Goal: Transaction & Acquisition: Download file/media

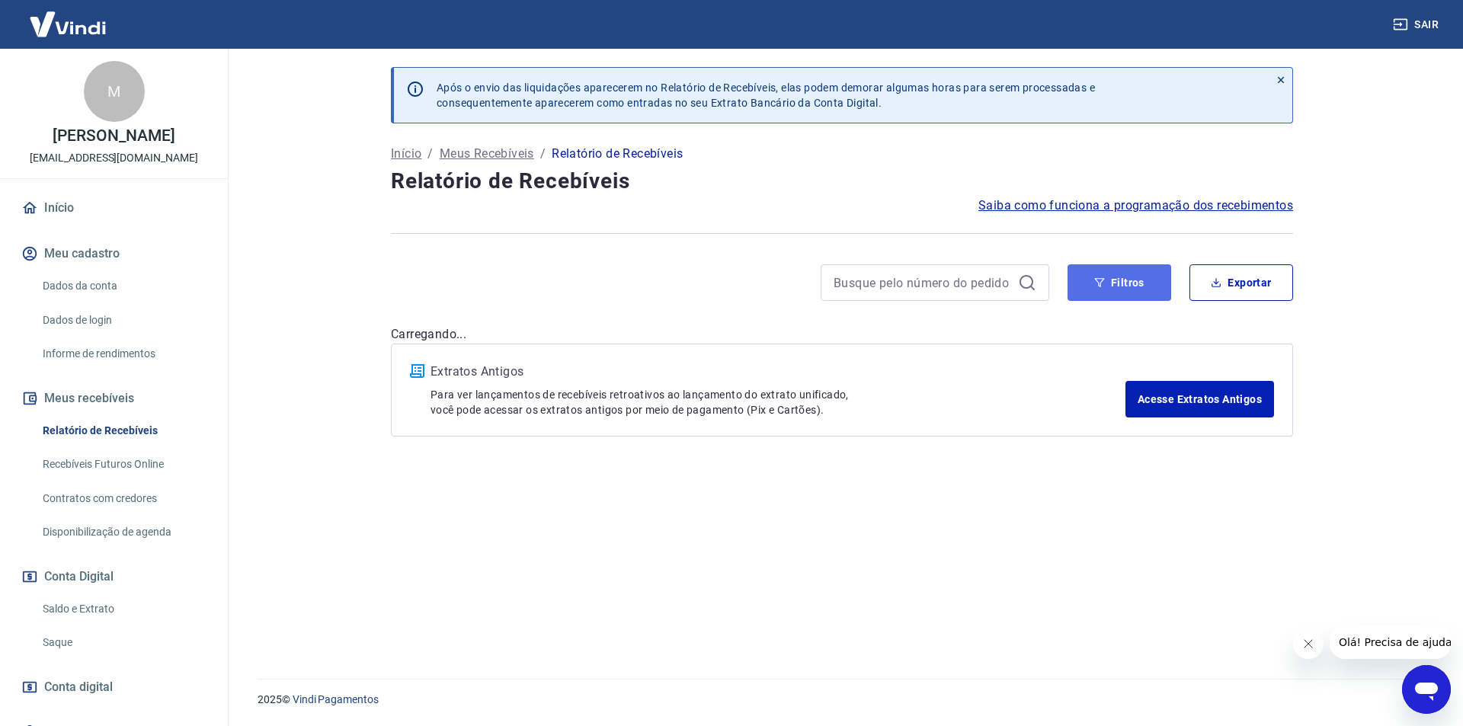
click at [1126, 284] on button "Filtros" at bounding box center [1120, 282] width 104 height 37
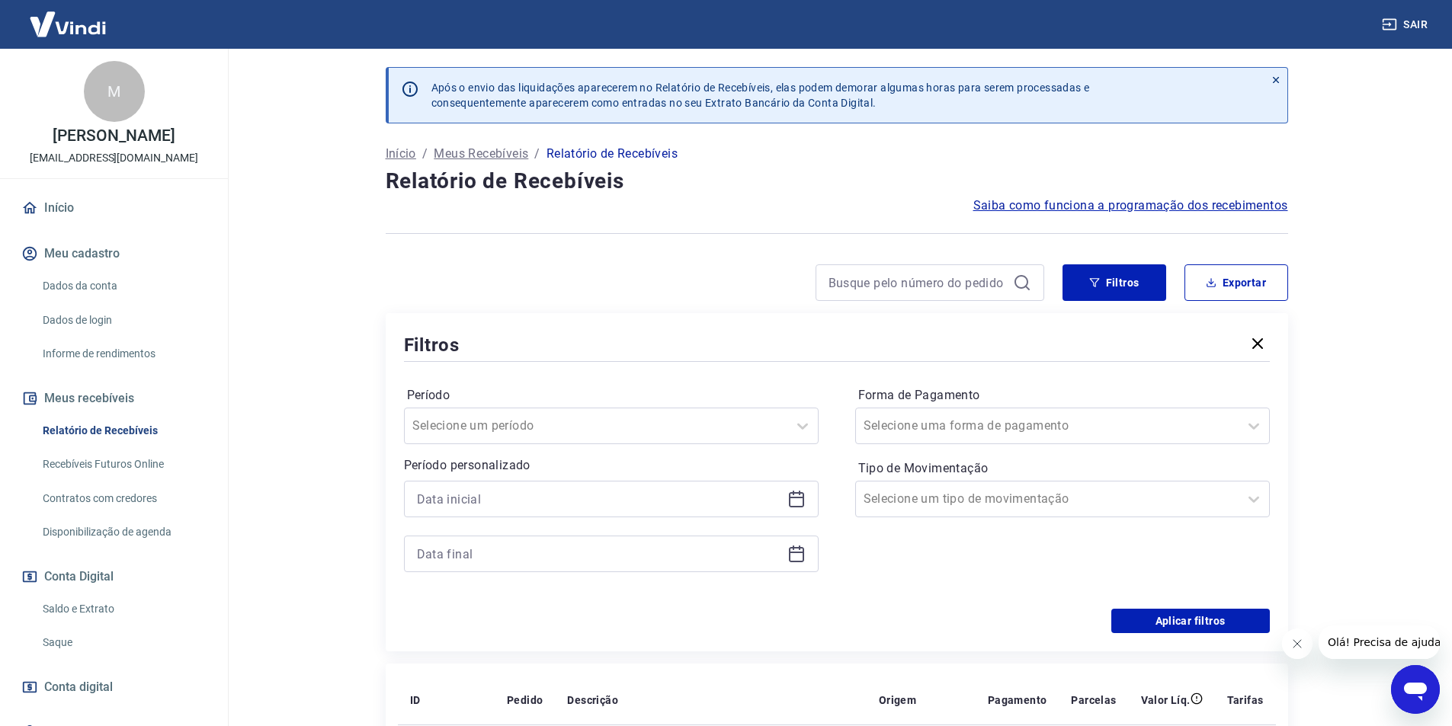
click at [795, 498] on icon at bounding box center [796, 498] width 15 height 2
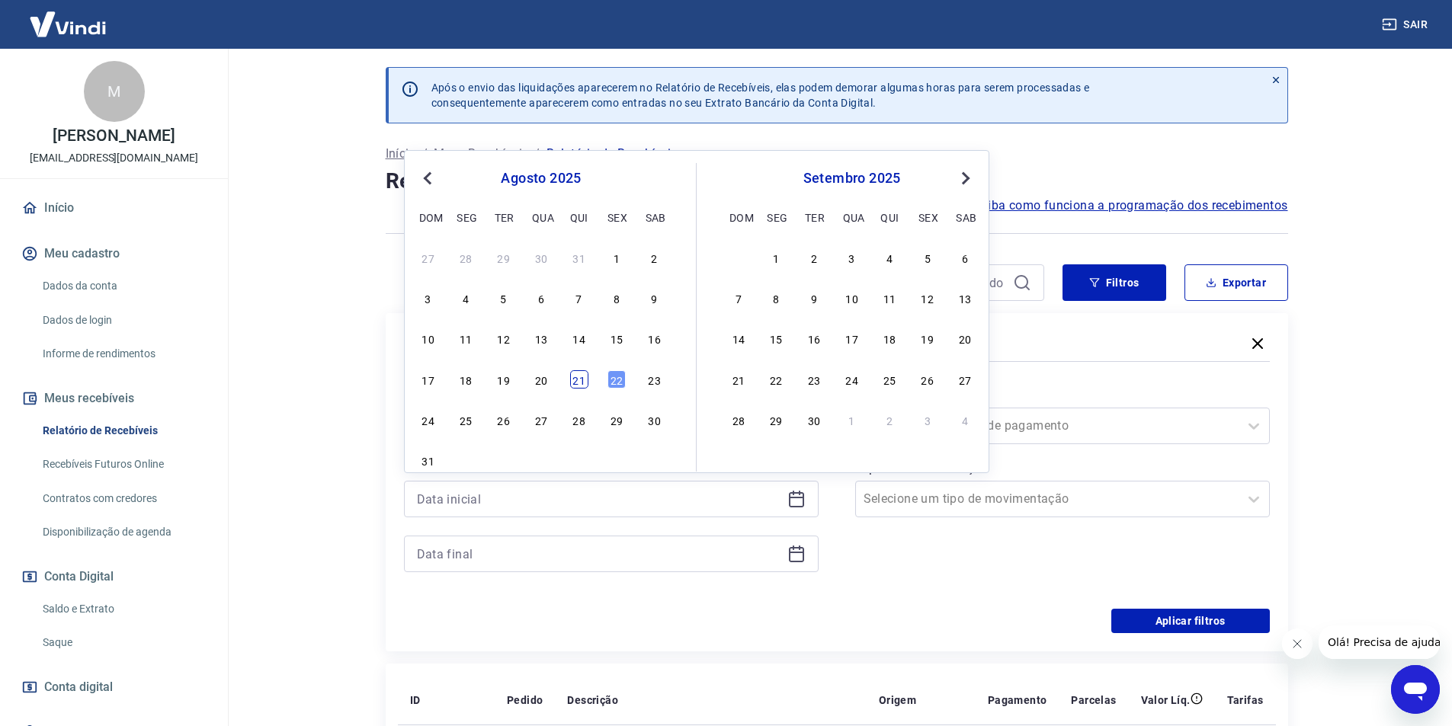
click at [573, 384] on div "21" at bounding box center [579, 379] width 18 height 18
type input "[DATE]"
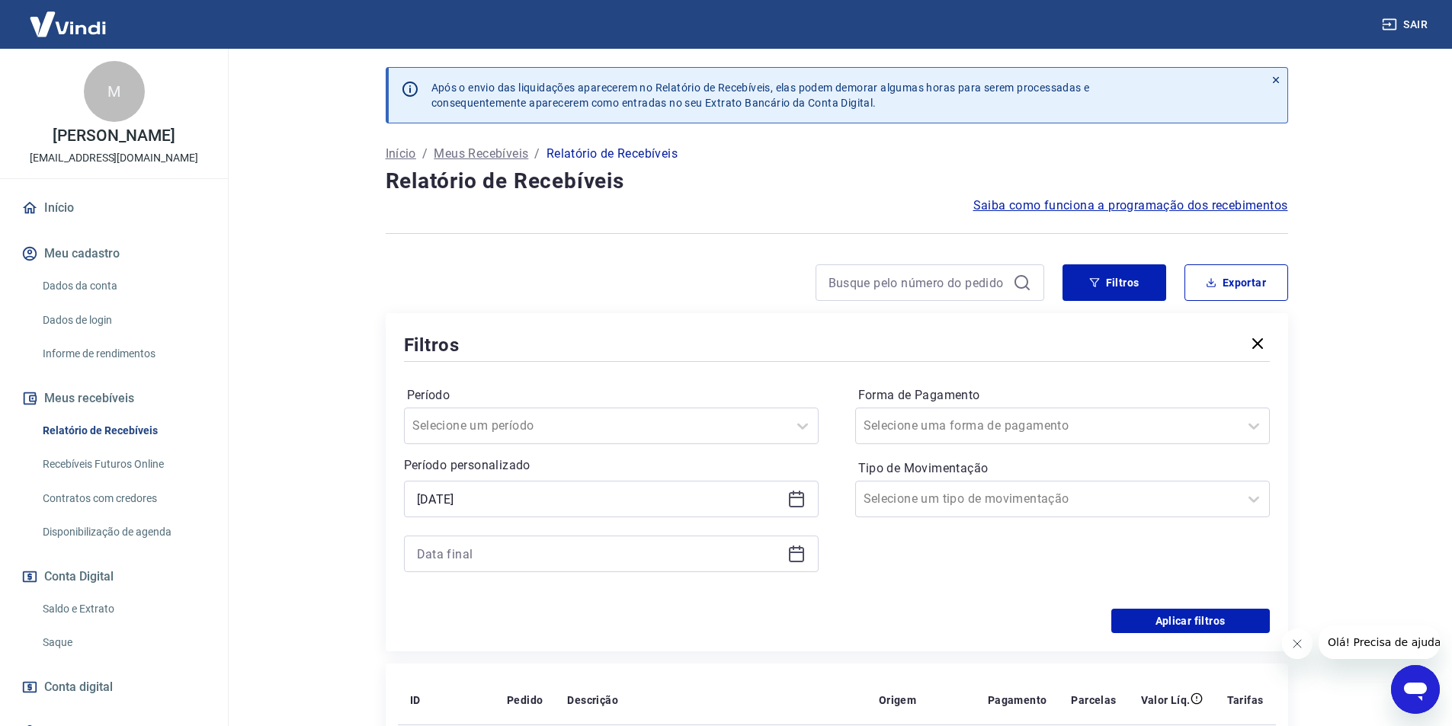
click at [799, 556] on icon at bounding box center [796, 554] width 18 height 18
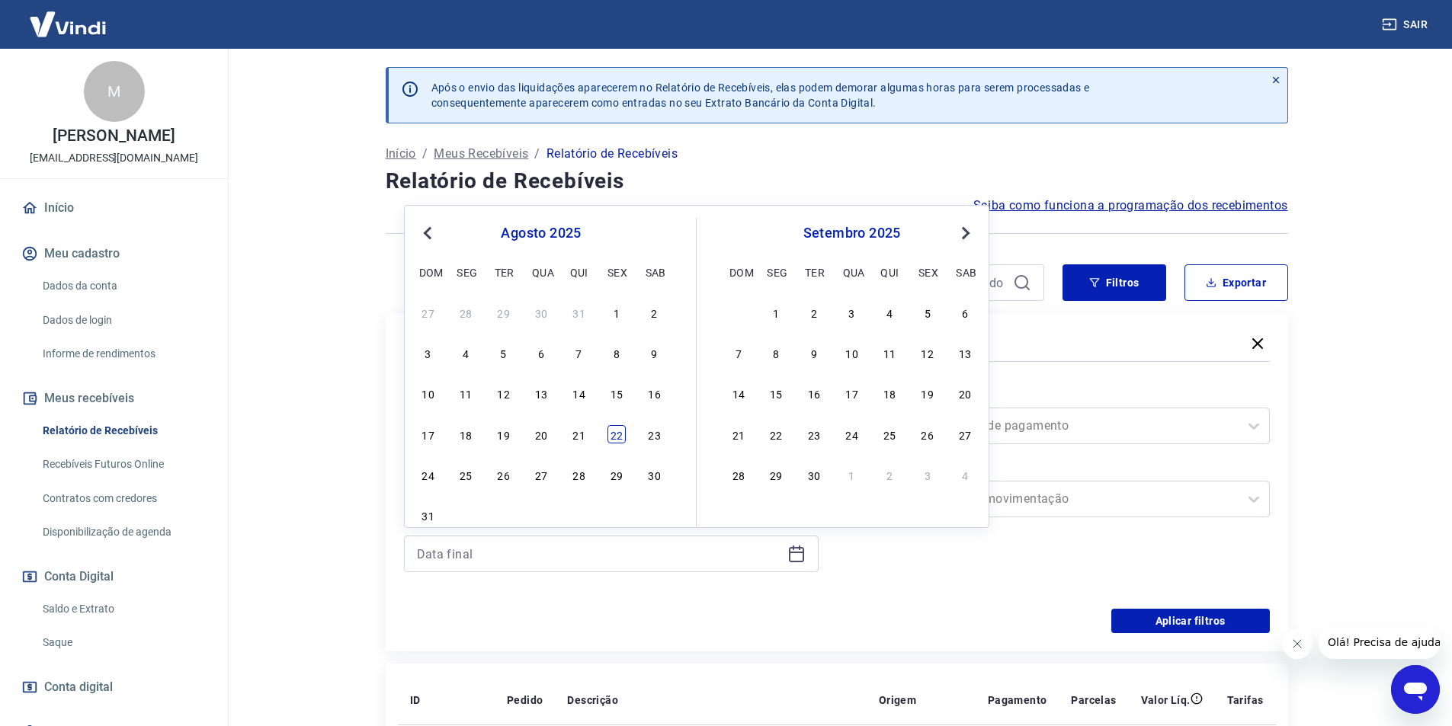
click at [610, 441] on div "22" at bounding box center [616, 434] width 18 height 18
type input "[DATE]"
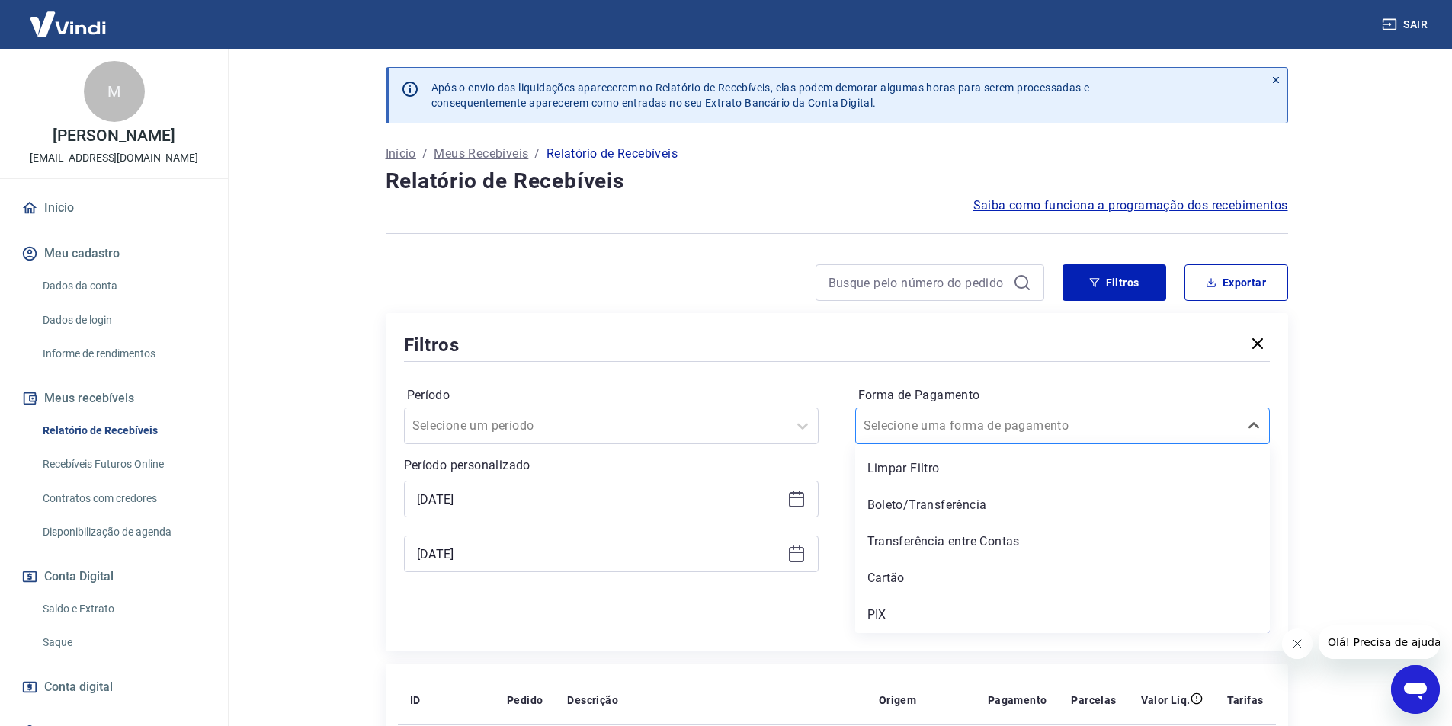
click at [1002, 425] on div at bounding box center [1046, 425] width 367 height 21
drag, startPoint x: 915, startPoint y: 617, endPoint x: 985, endPoint y: 607, distance: 71.6
click at [915, 617] on div "PIX" at bounding box center [1062, 615] width 415 height 30
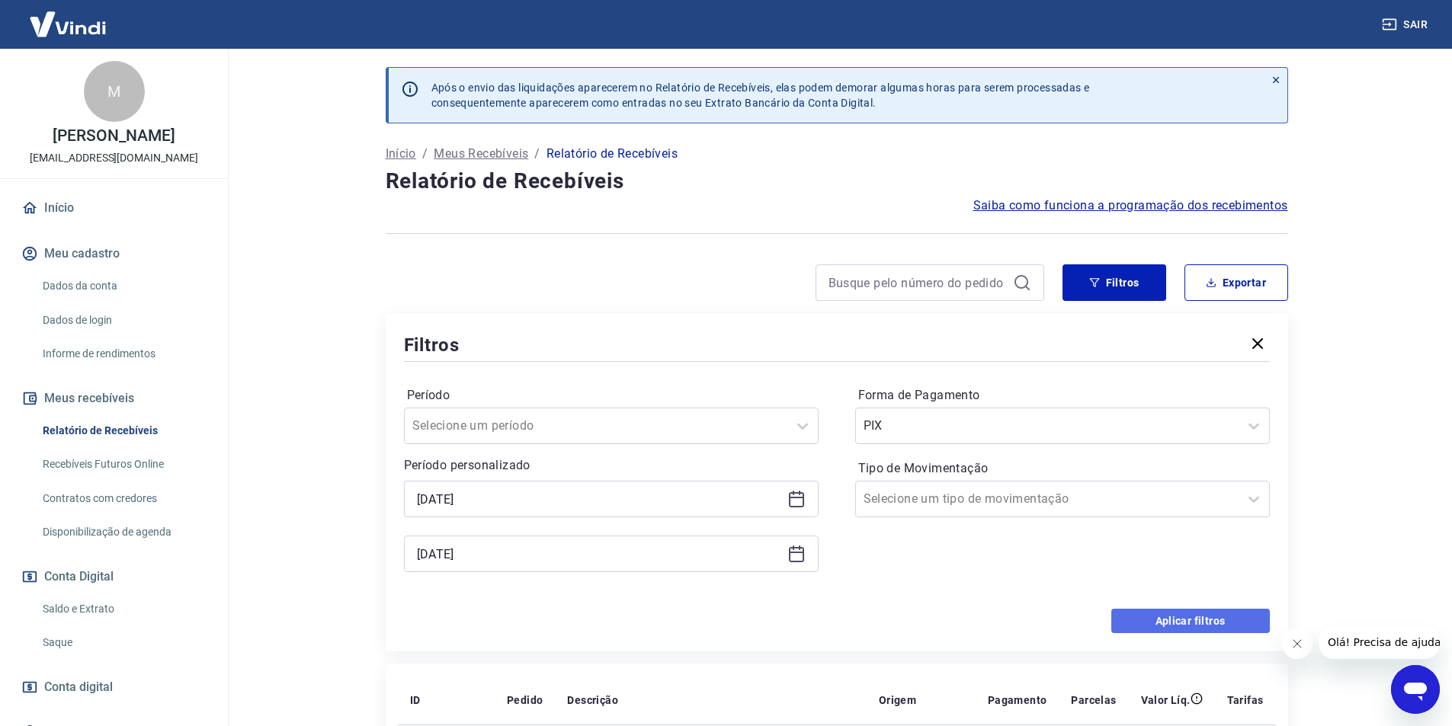
click at [1166, 621] on button "Aplicar filtros" at bounding box center [1190, 621] width 159 height 24
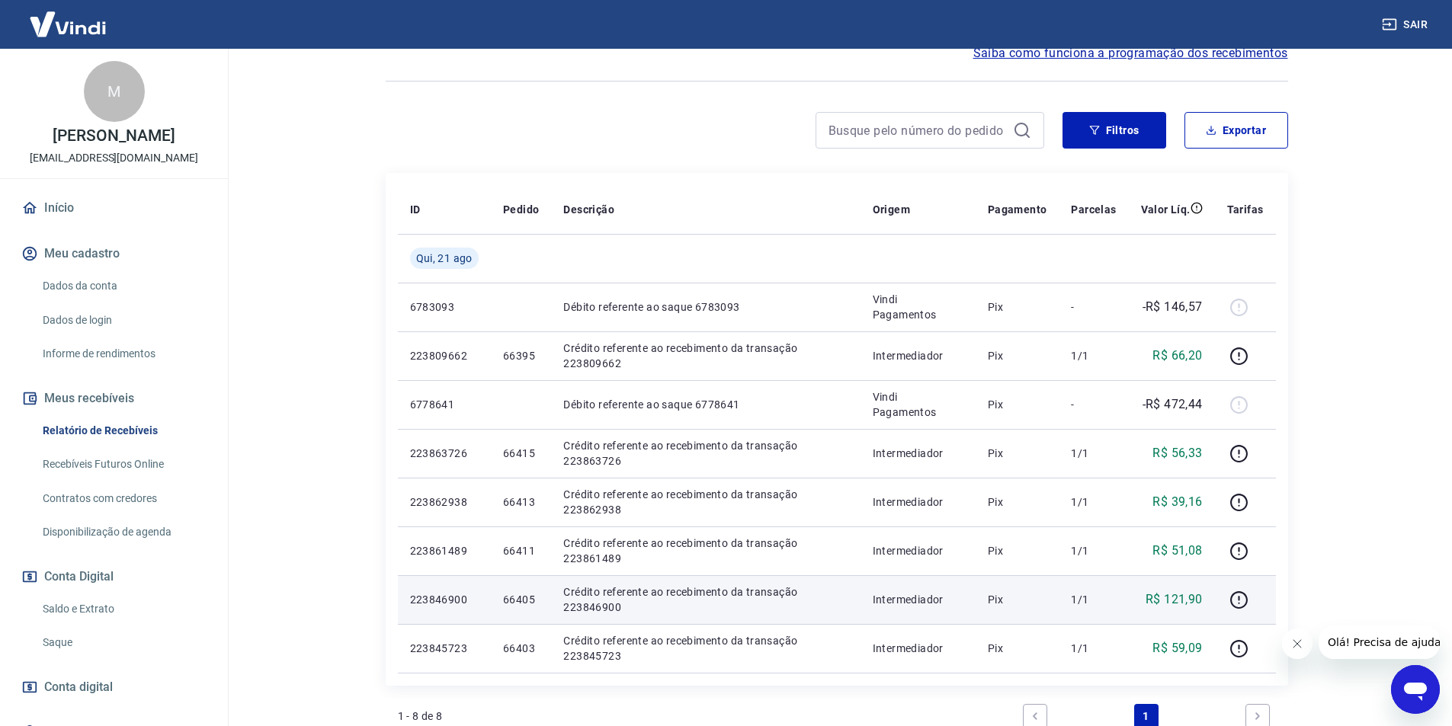
scroll to position [229, 0]
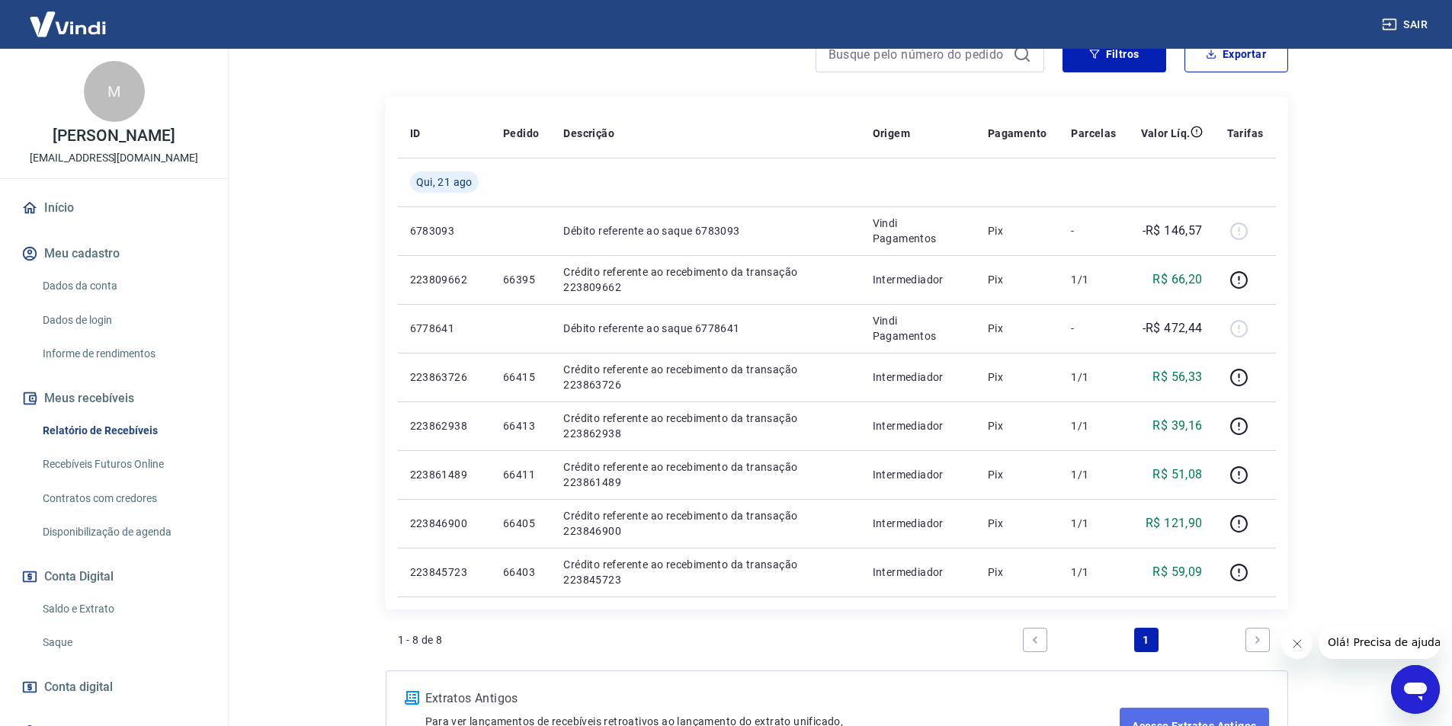
click at [1185, 711] on link "Acesse Extratos Antigos" at bounding box center [1194, 726] width 149 height 37
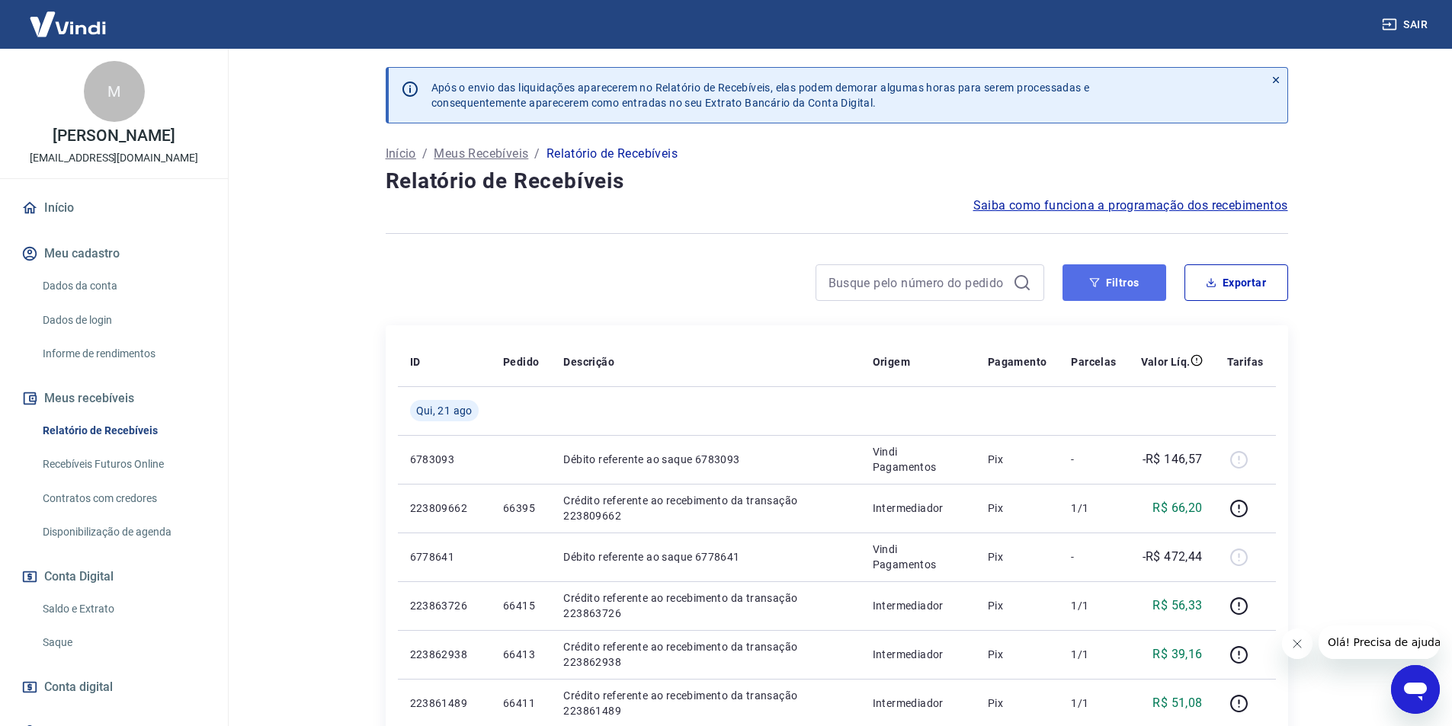
click at [1100, 283] on icon "button" at bounding box center [1094, 282] width 11 height 11
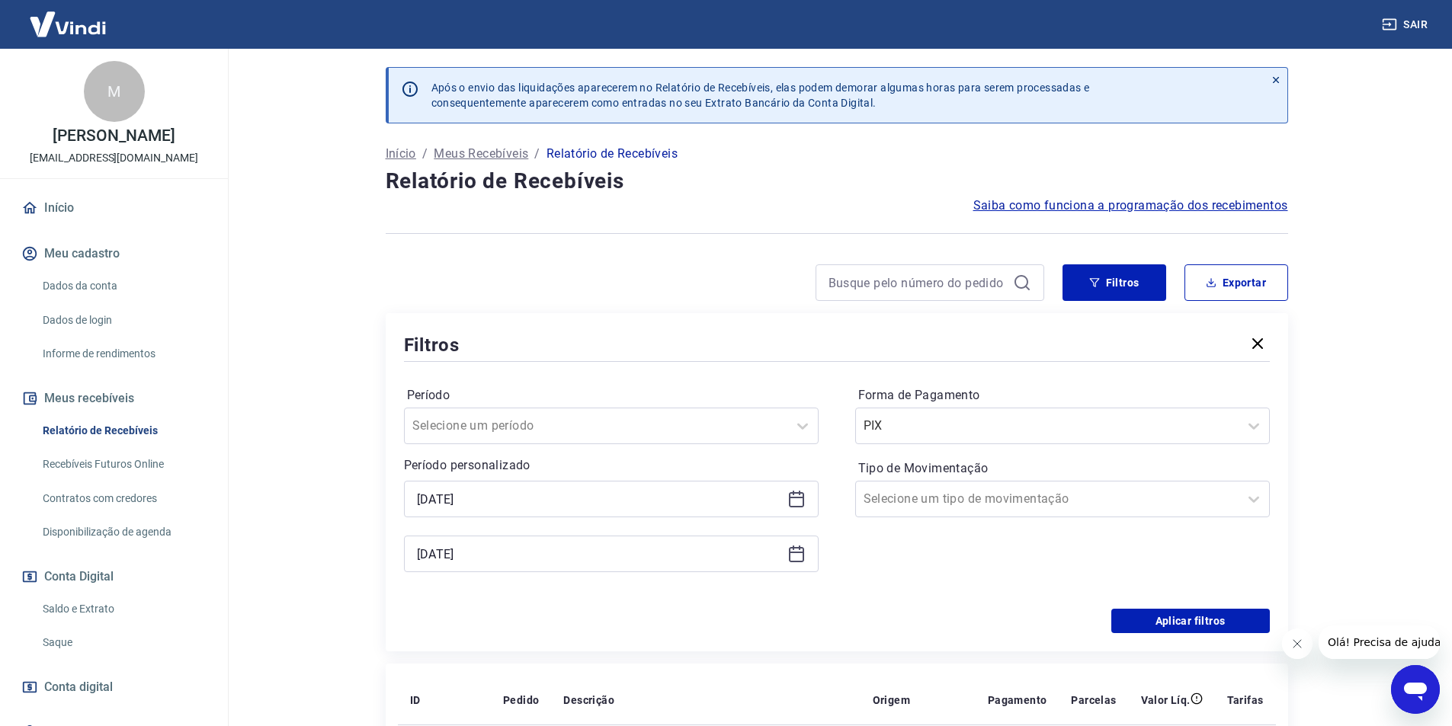
click at [801, 498] on icon at bounding box center [796, 498] width 15 height 2
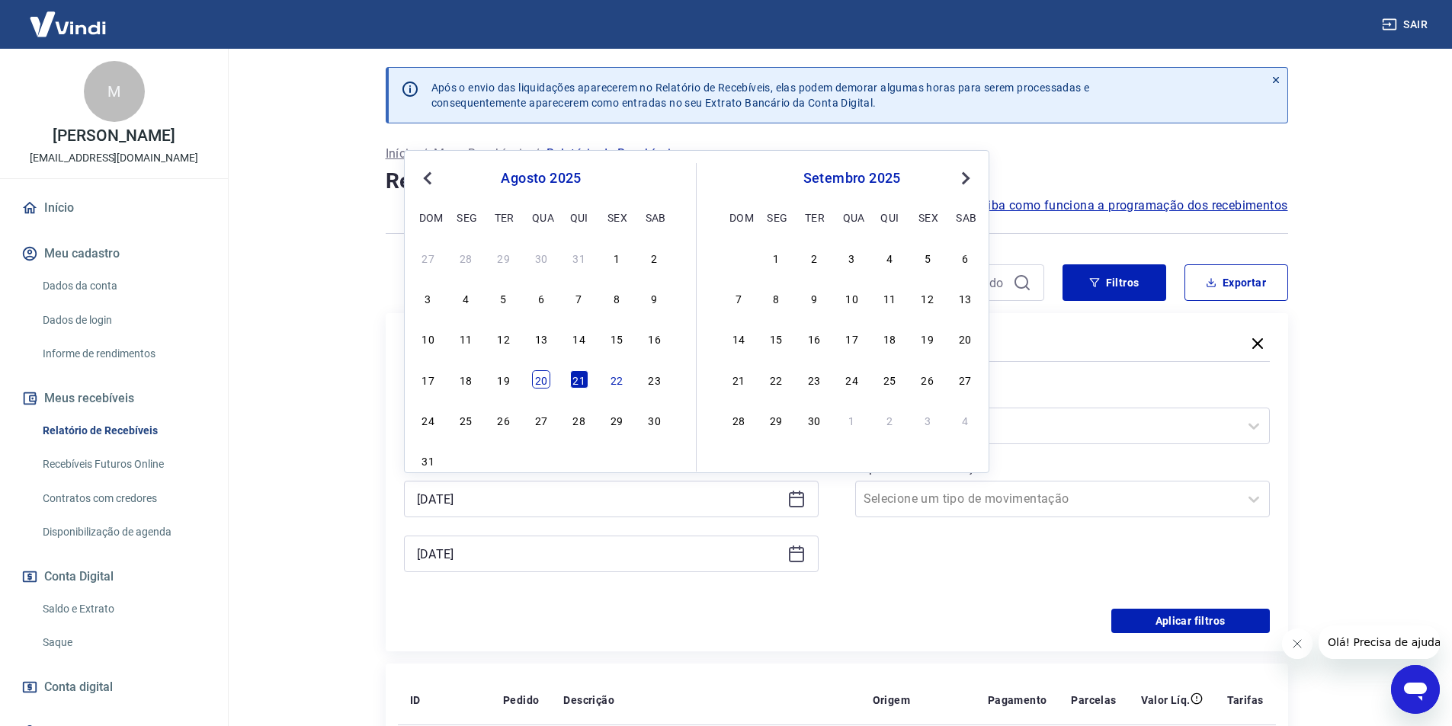
click at [549, 383] on div "20" at bounding box center [541, 379] width 18 height 18
type input "[DATE]"
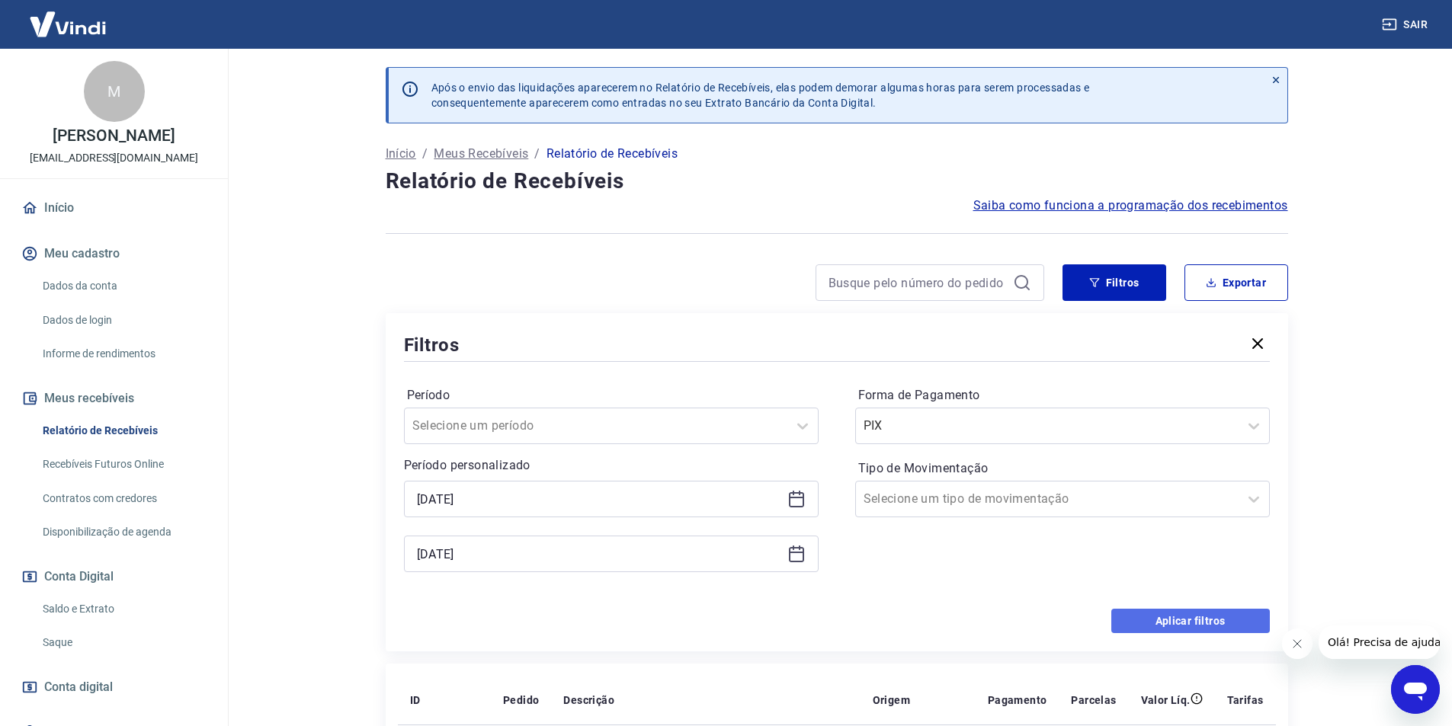
click at [1149, 615] on button "Aplicar filtros" at bounding box center [1190, 621] width 159 height 24
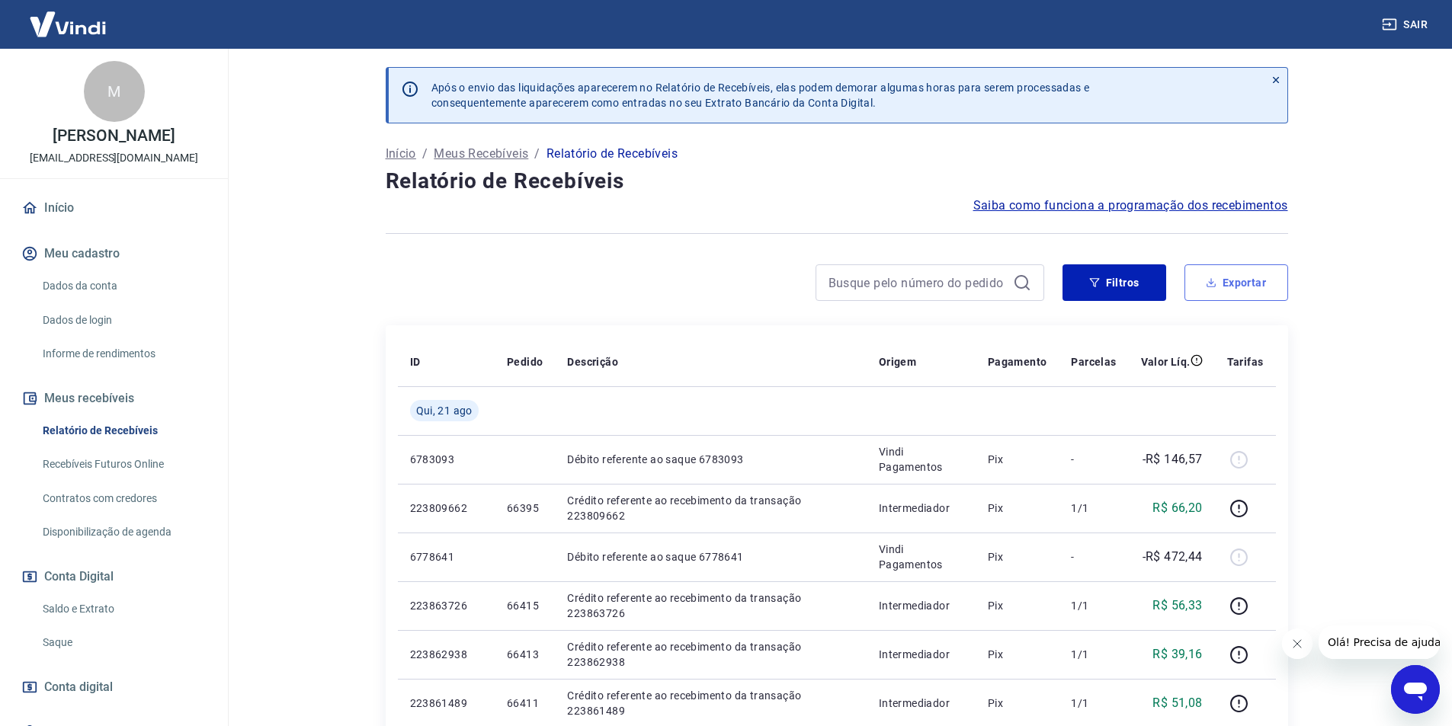
click at [1238, 290] on button "Exportar" at bounding box center [1236, 282] width 104 height 37
type input "[DATE]"
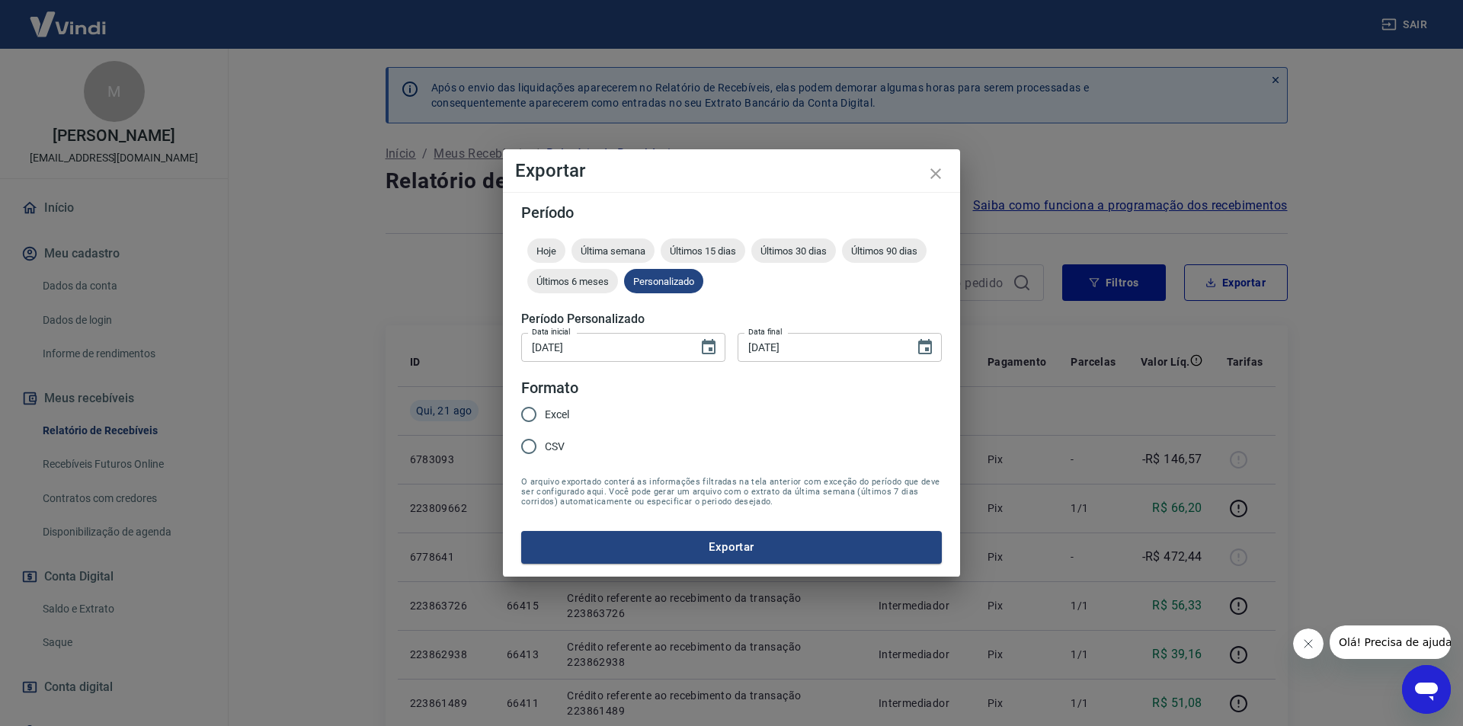
click at [549, 419] on span "Excel" at bounding box center [557, 415] width 24 height 16
click at [545, 419] on input "Excel" at bounding box center [529, 415] width 32 height 32
radio input "true"
click at [690, 540] on button "Exportar" at bounding box center [731, 547] width 421 height 32
